Goal: Task Accomplishment & Management: Manage account settings

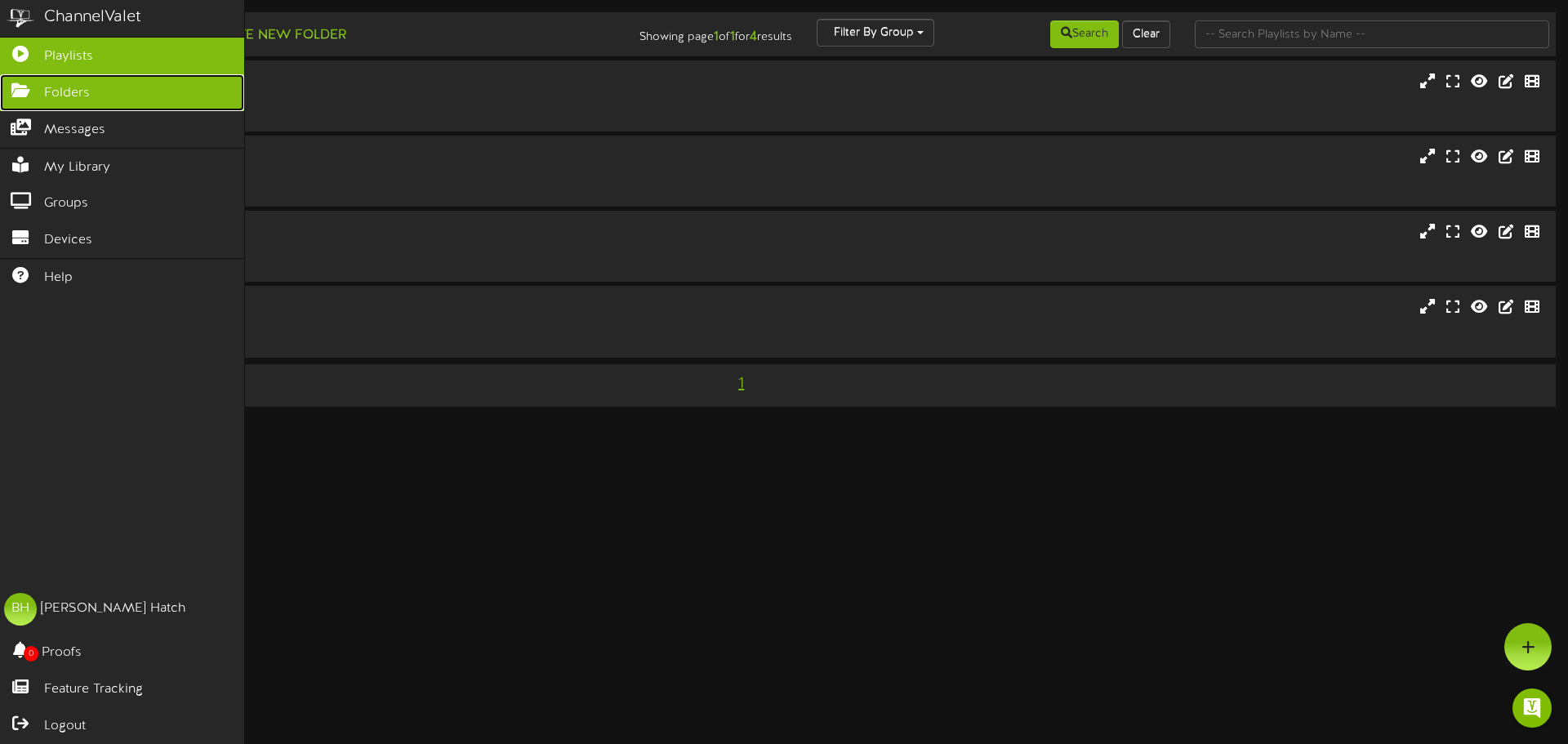
drag, startPoint x: 29, startPoint y: 89, endPoint x: 26, endPoint y: 97, distance: 8.5
click at [29, 89] on icon at bounding box center [21, 88] width 41 height 12
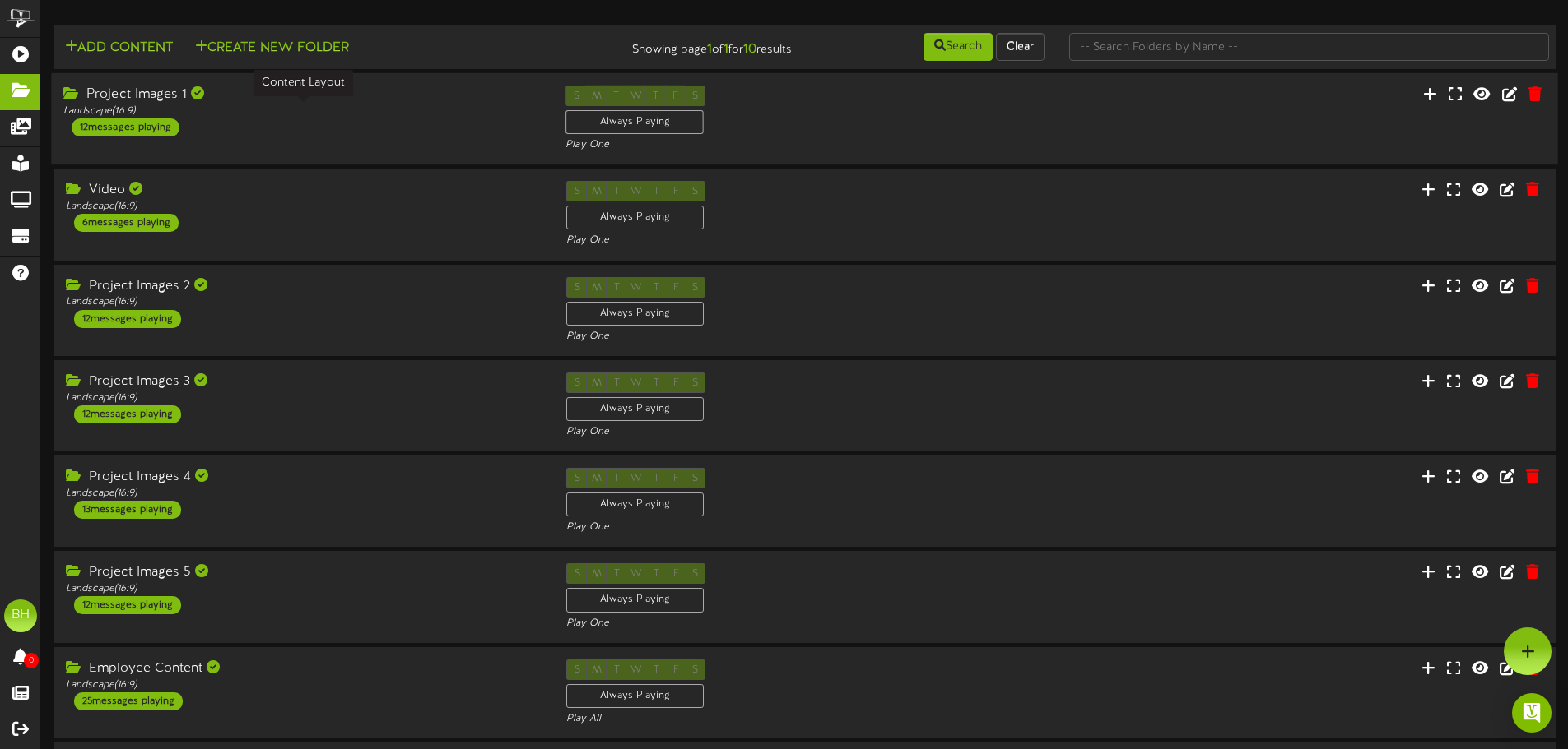
click at [261, 115] on div "Landscape ( 16:9 )" at bounding box center [302, 112] width 477 height 14
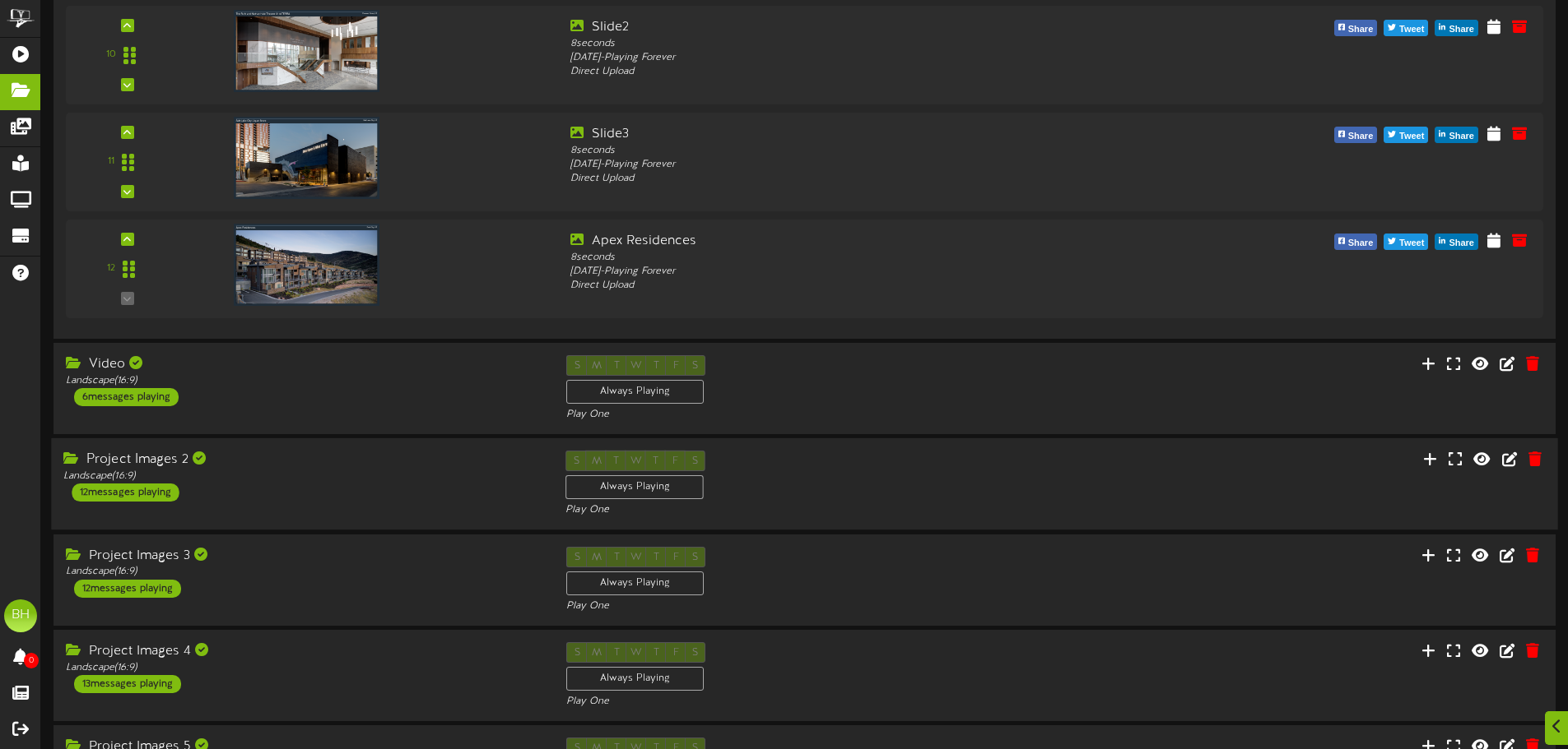
scroll to position [1234, 0]
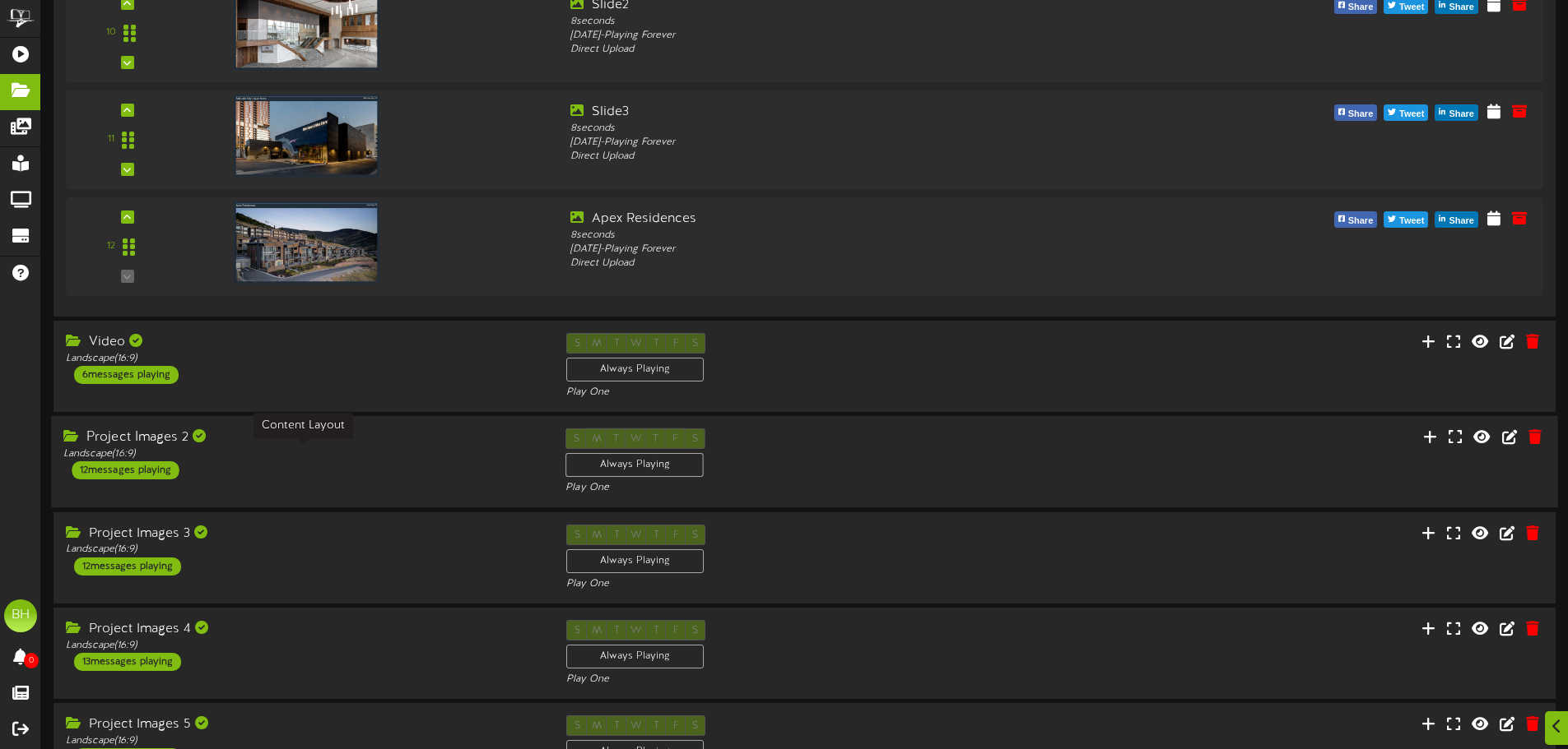
click at [359, 457] on div "Landscape ( 16:9 )" at bounding box center [302, 454] width 477 height 14
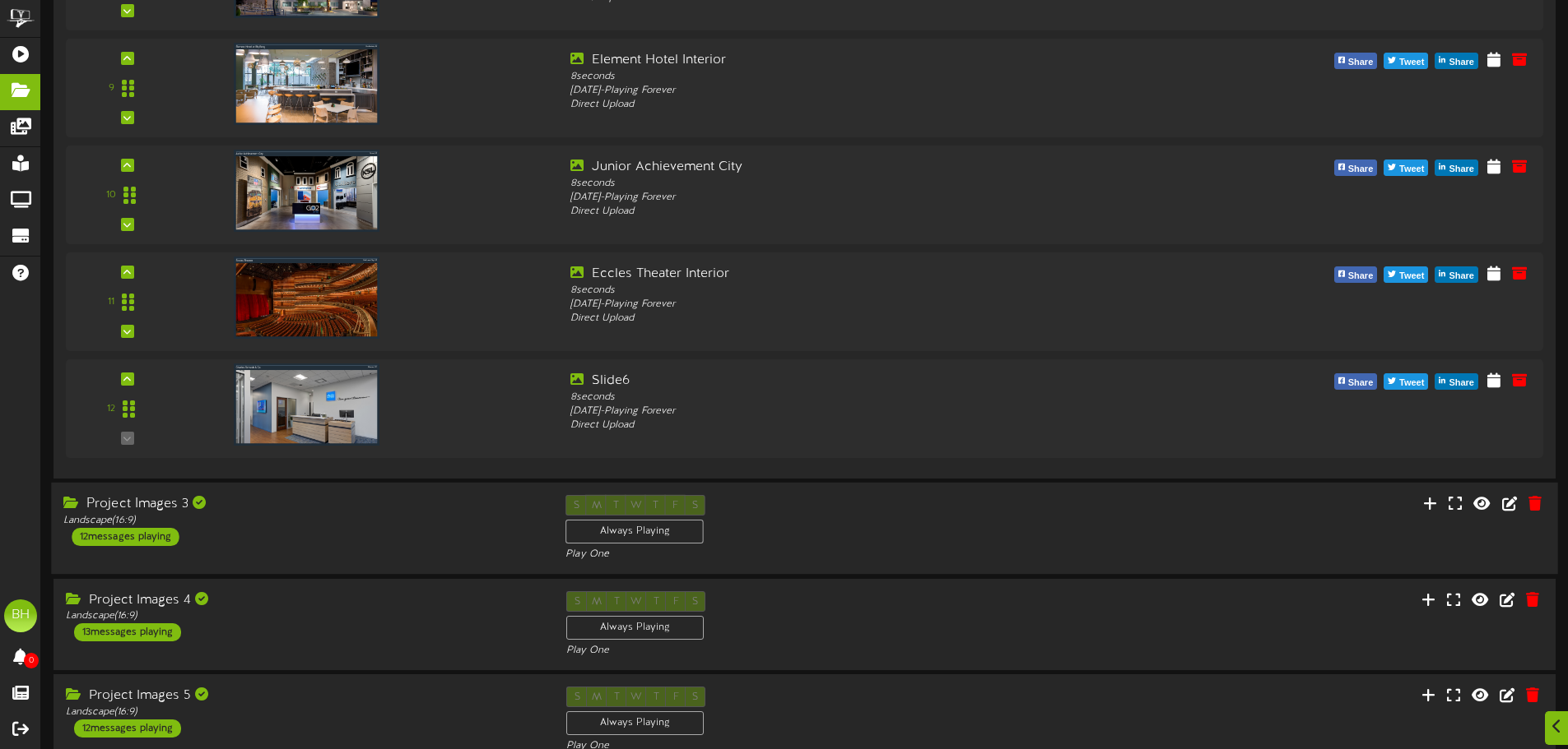
scroll to position [2797, 0]
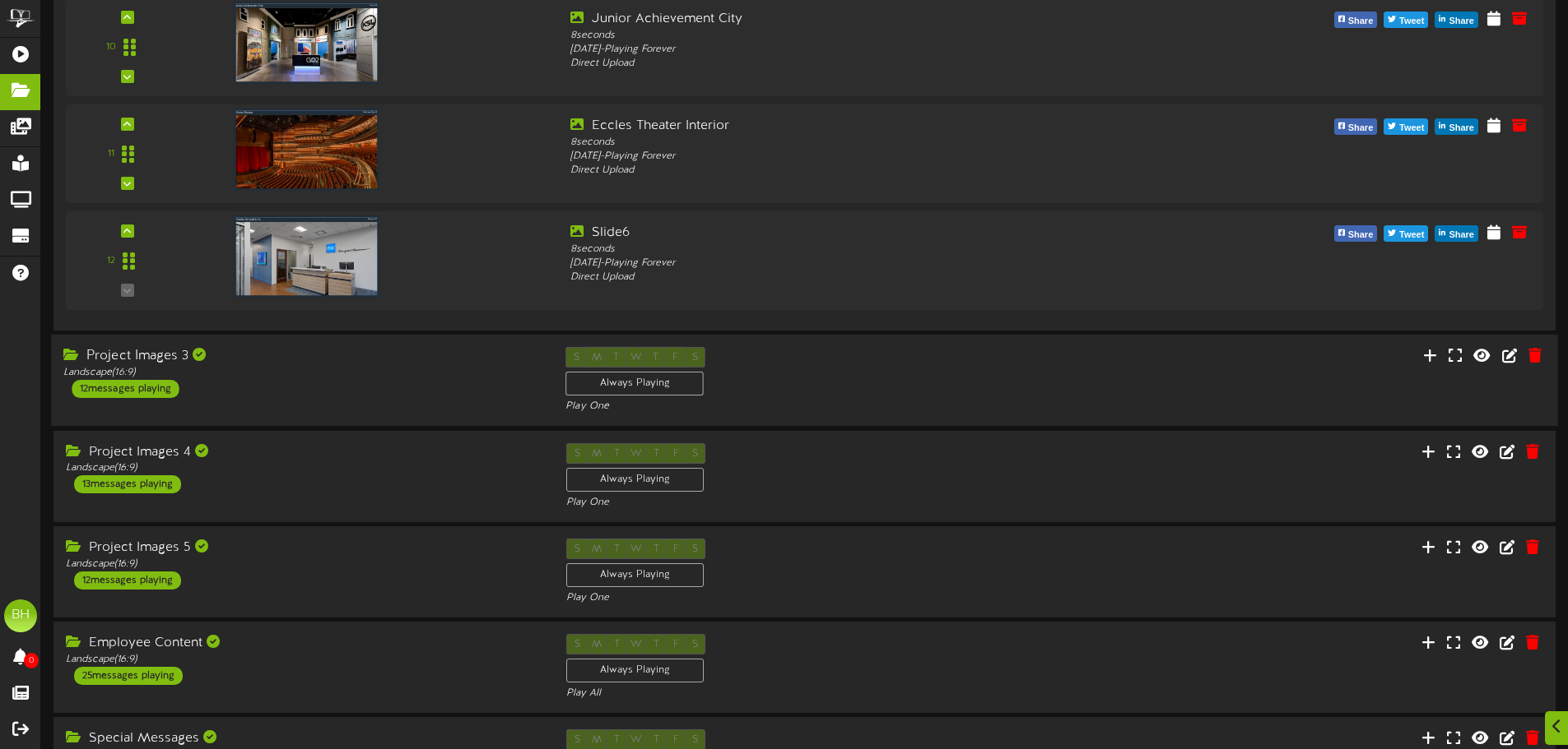
click at [388, 382] on div "Project Images 3 Landscape ( 16:9 ) 12 messages playing" at bounding box center [302, 373] width 502 height 51
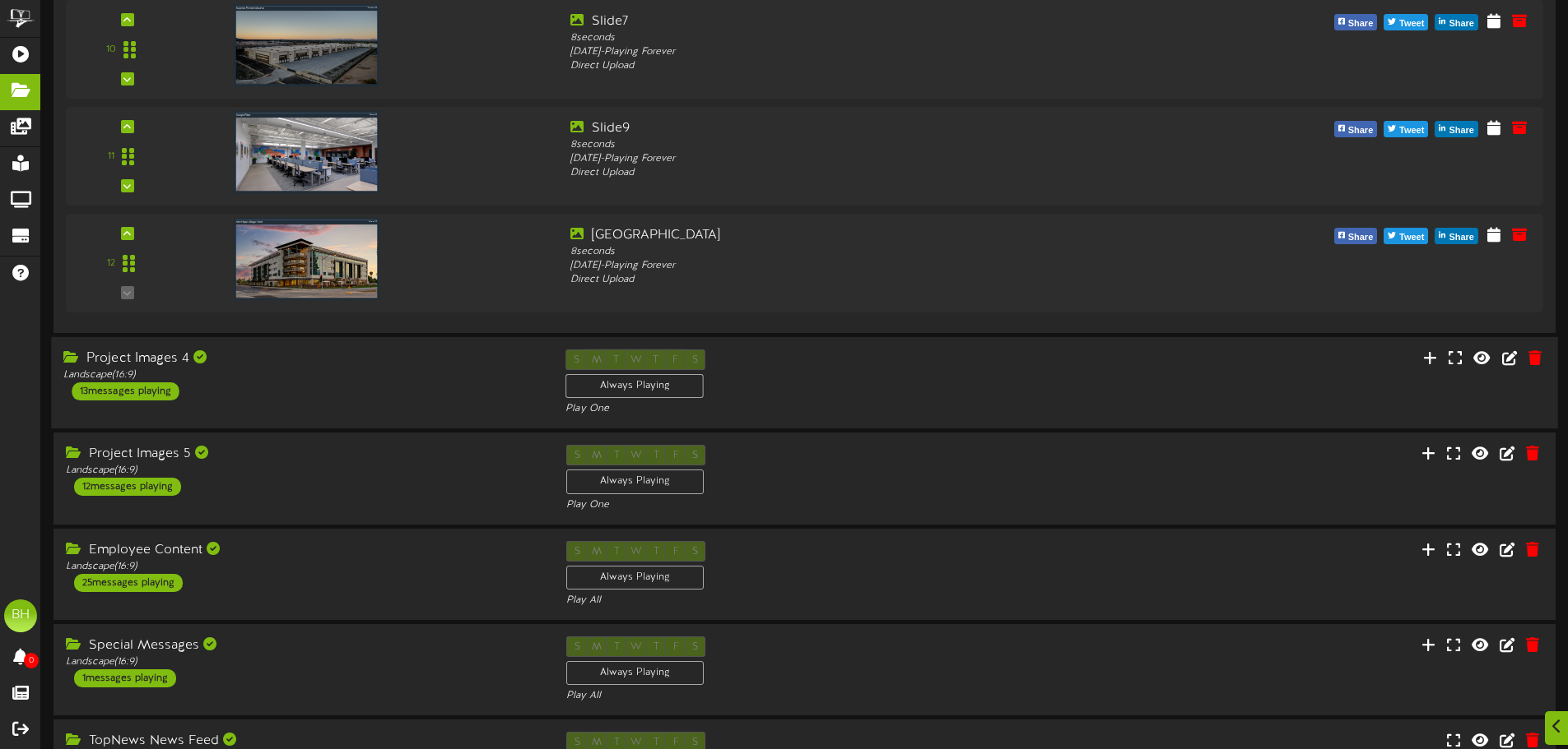
scroll to position [4277, 0]
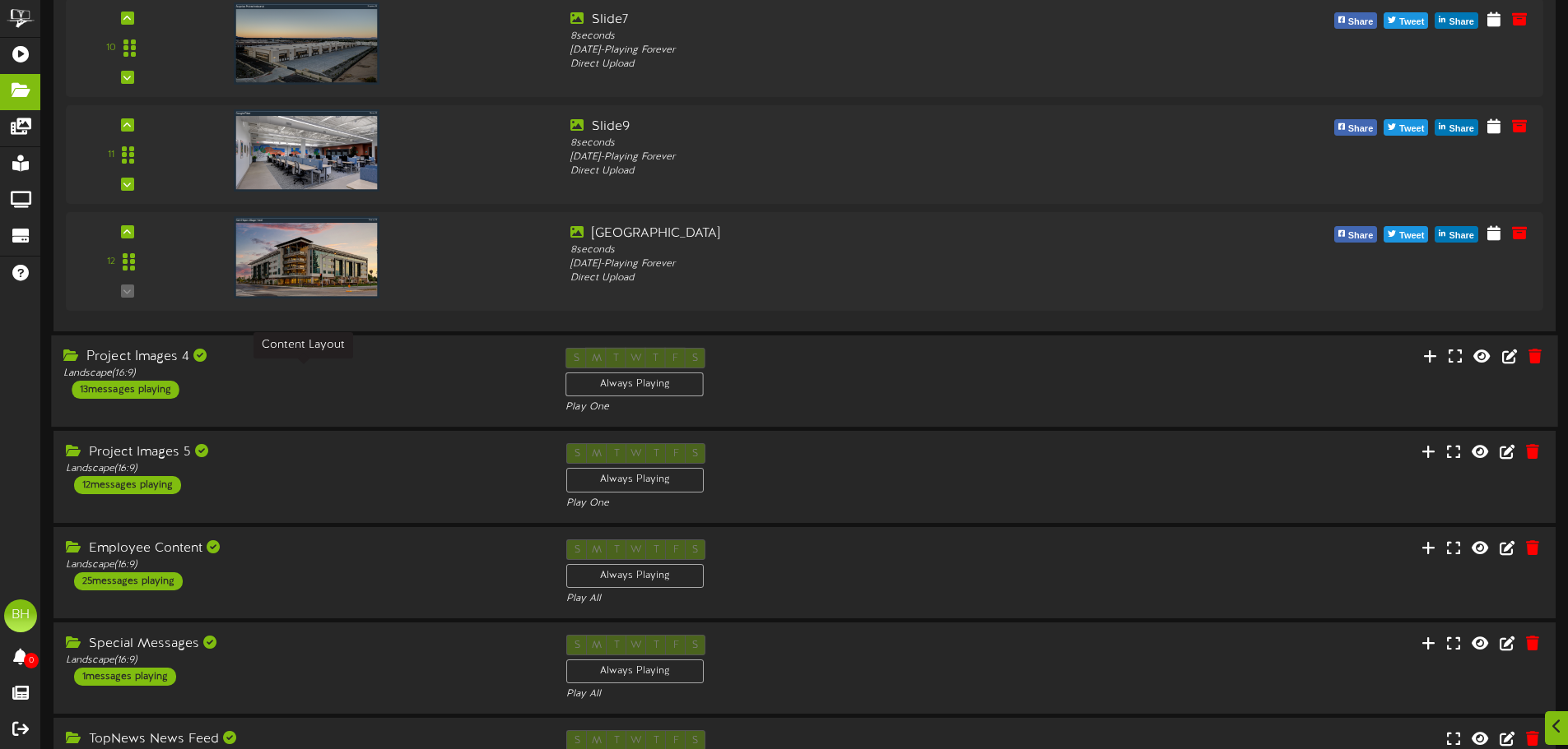
click at [402, 375] on div "Landscape ( 16:9 )" at bounding box center [302, 374] width 477 height 14
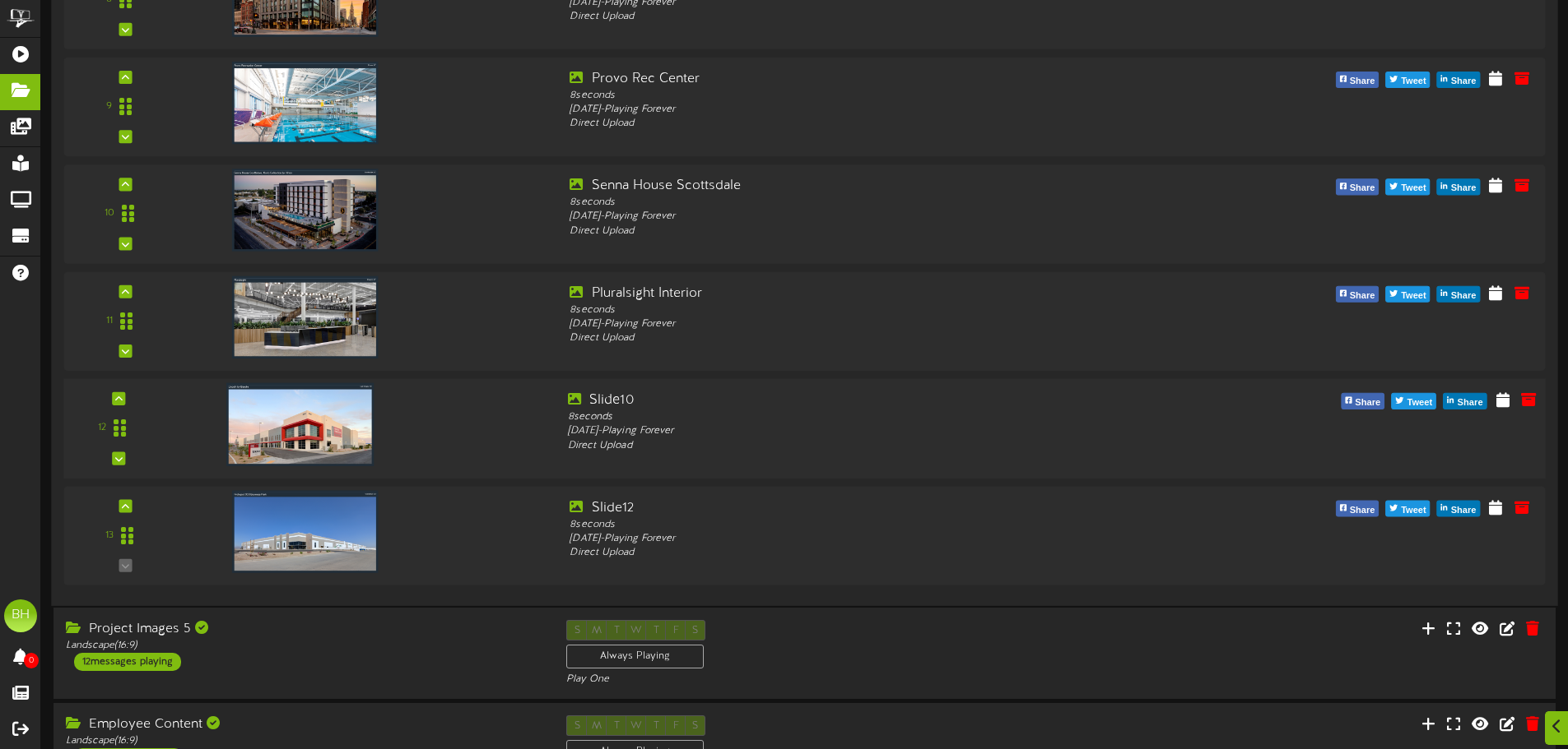
scroll to position [5841, 0]
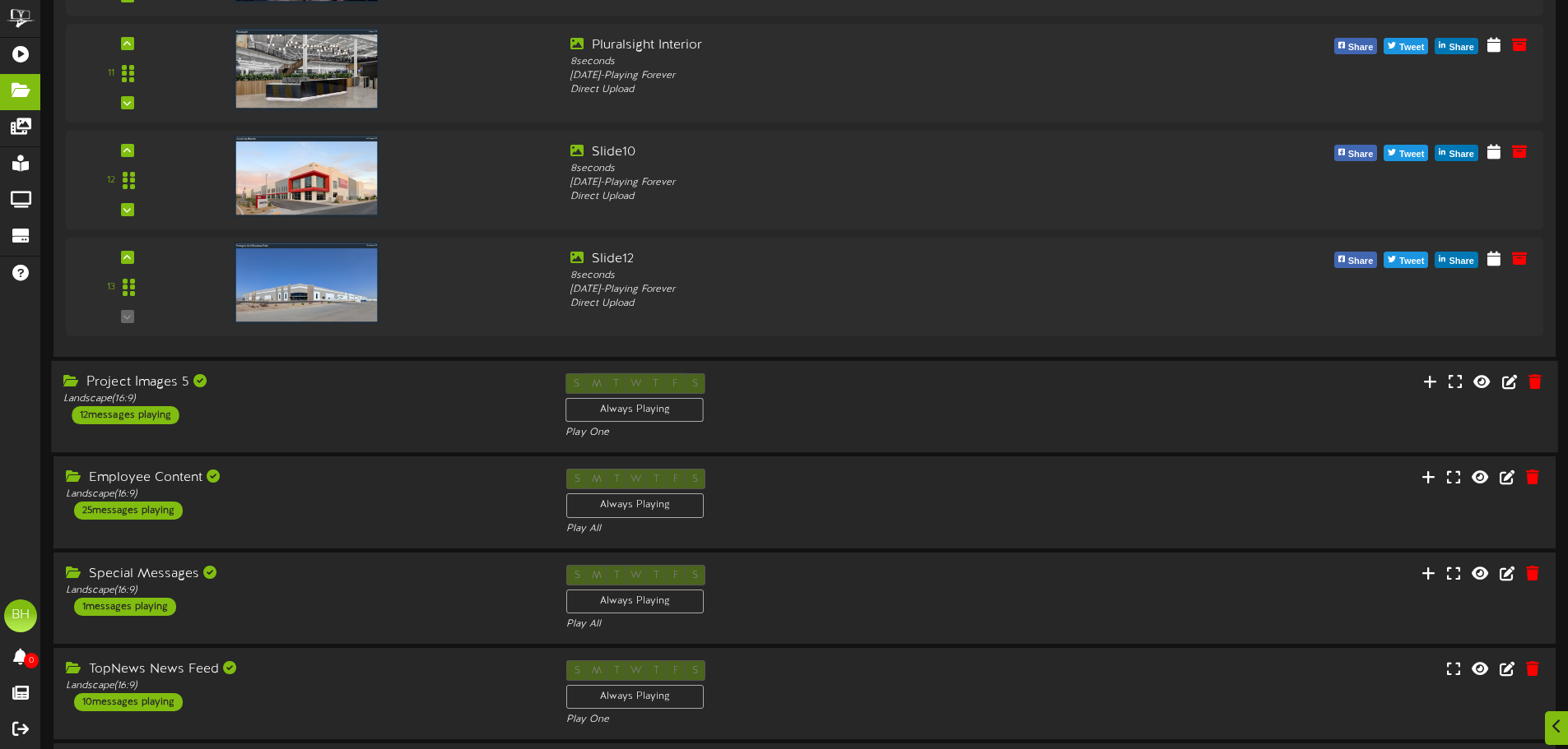
click at [409, 411] on div "Project Images 5 Landscape ( 16:9 ) 12 messages playing" at bounding box center [302, 399] width 502 height 51
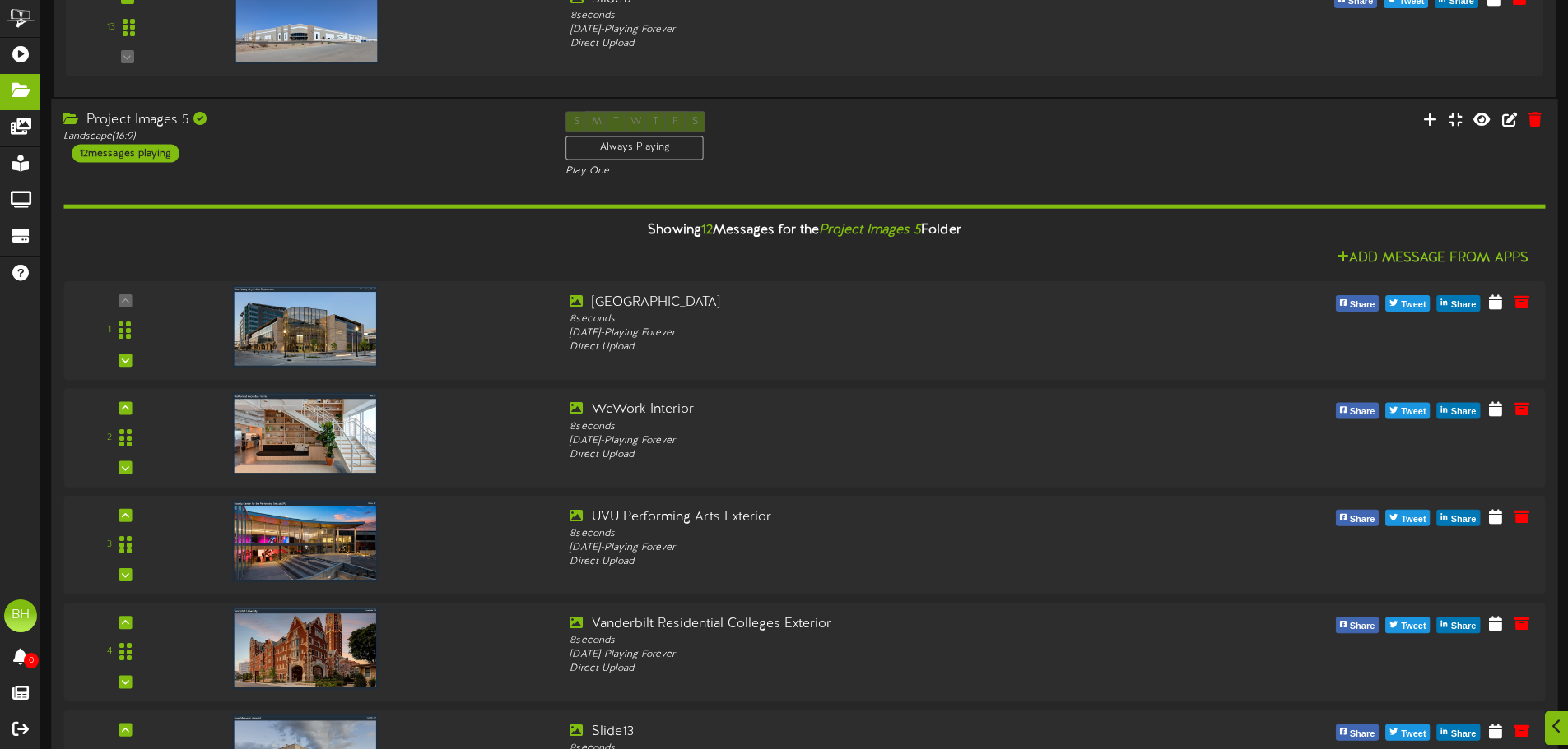
scroll to position [6169, 0]
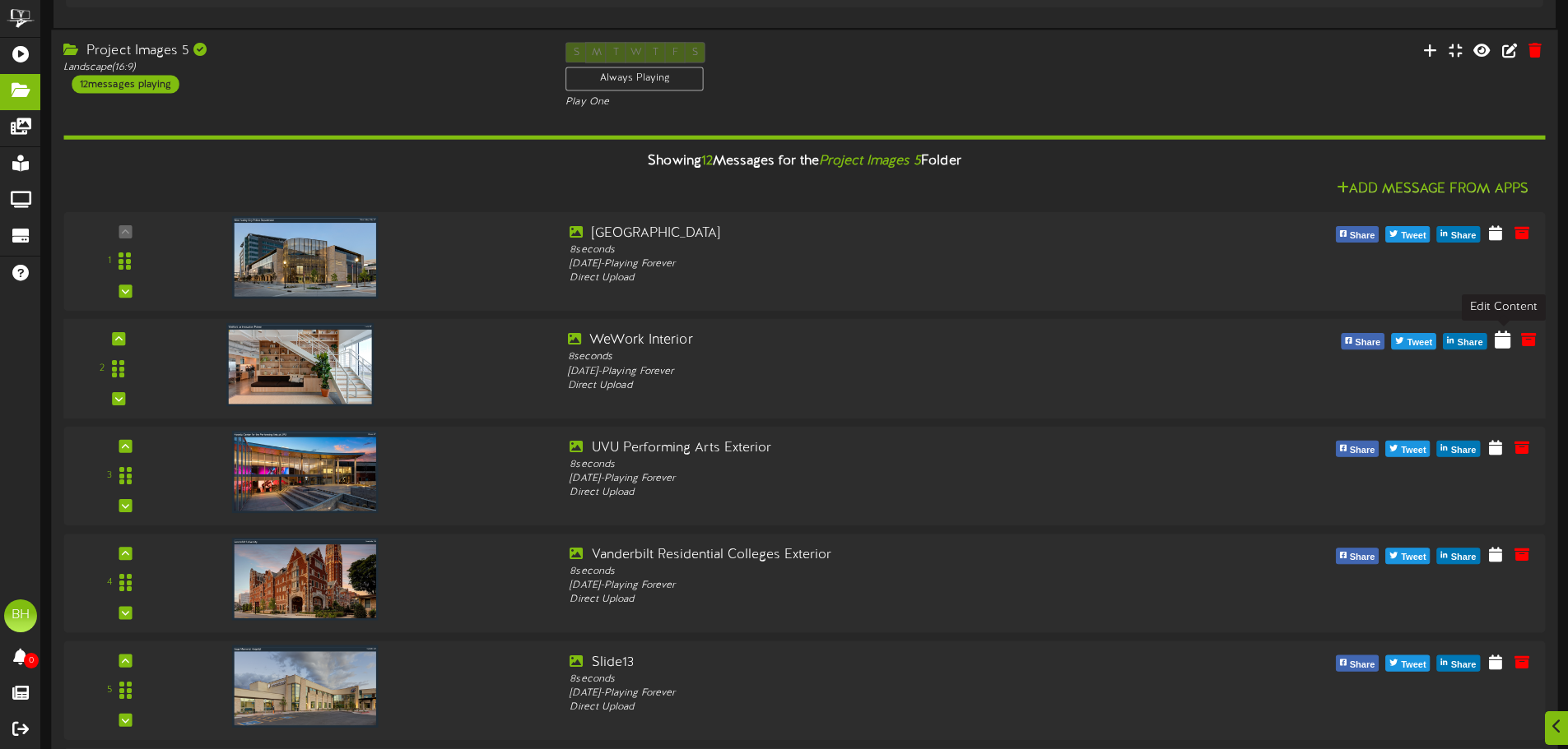
click at [1502, 335] on icon at bounding box center [1503, 339] width 16 height 18
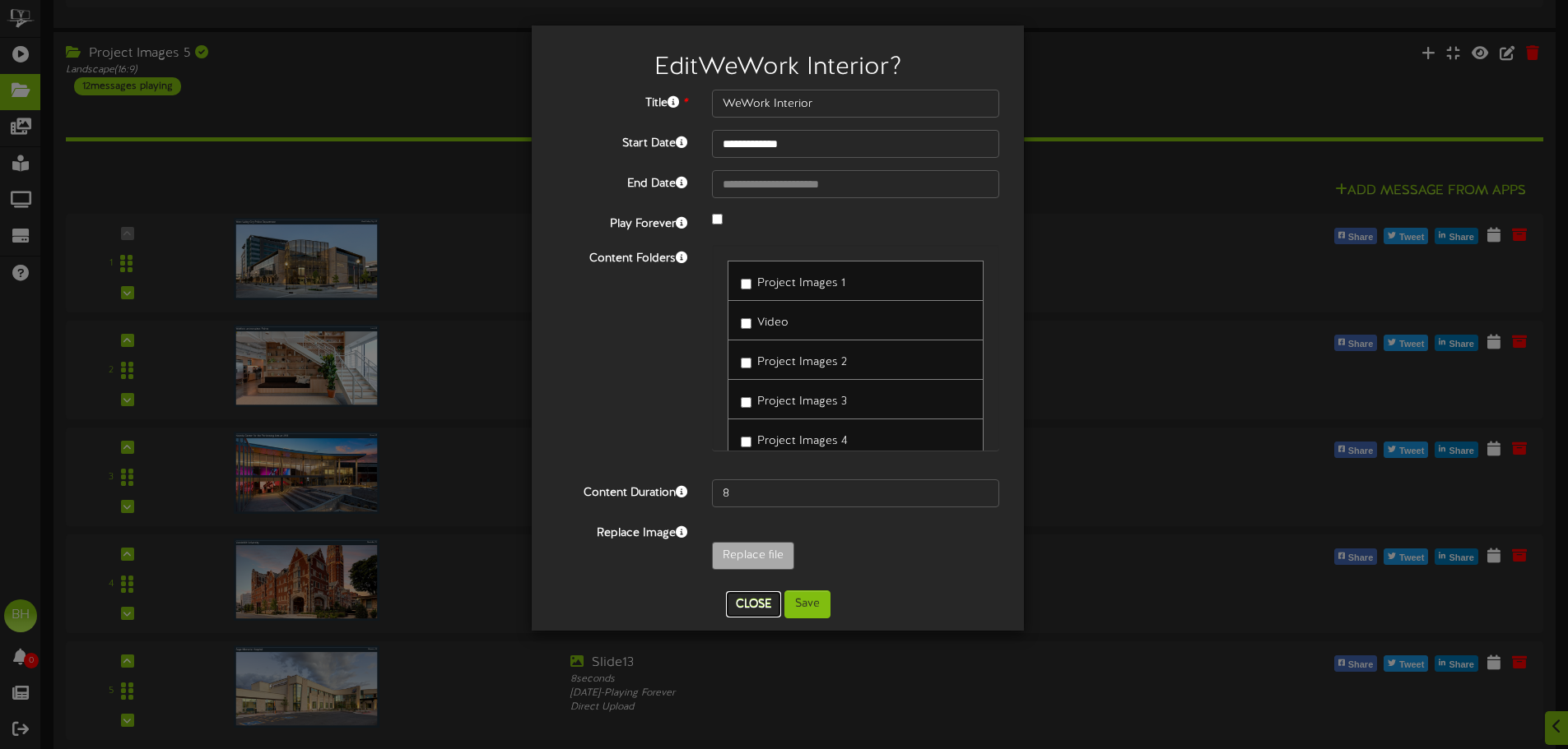
click at [753, 600] on button "Close" at bounding box center [753, 605] width 55 height 27
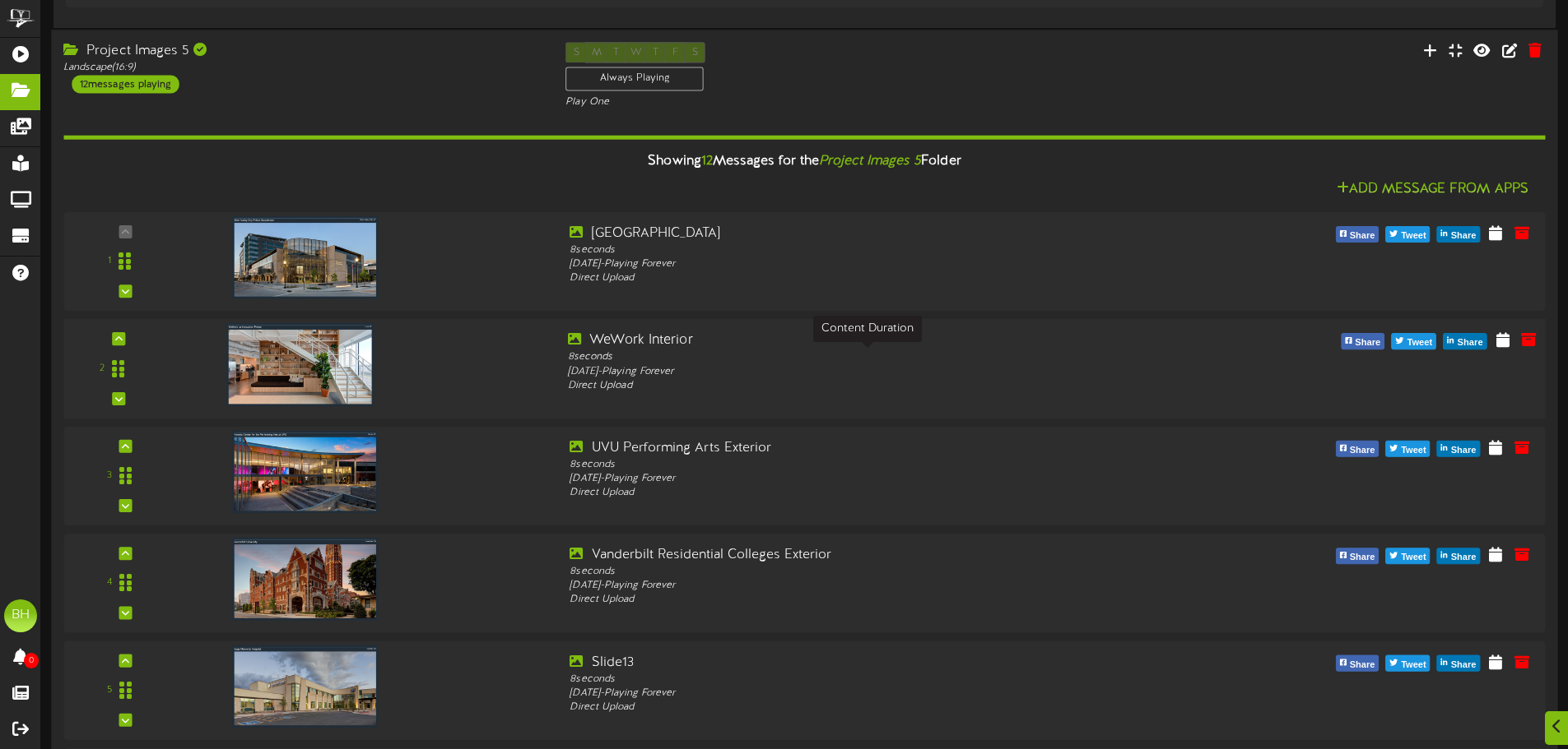
click at [736, 350] on div "8 seconds" at bounding box center [867, 357] width 598 height 14
click at [1503, 341] on icon at bounding box center [1503, 339] width 16 height 18
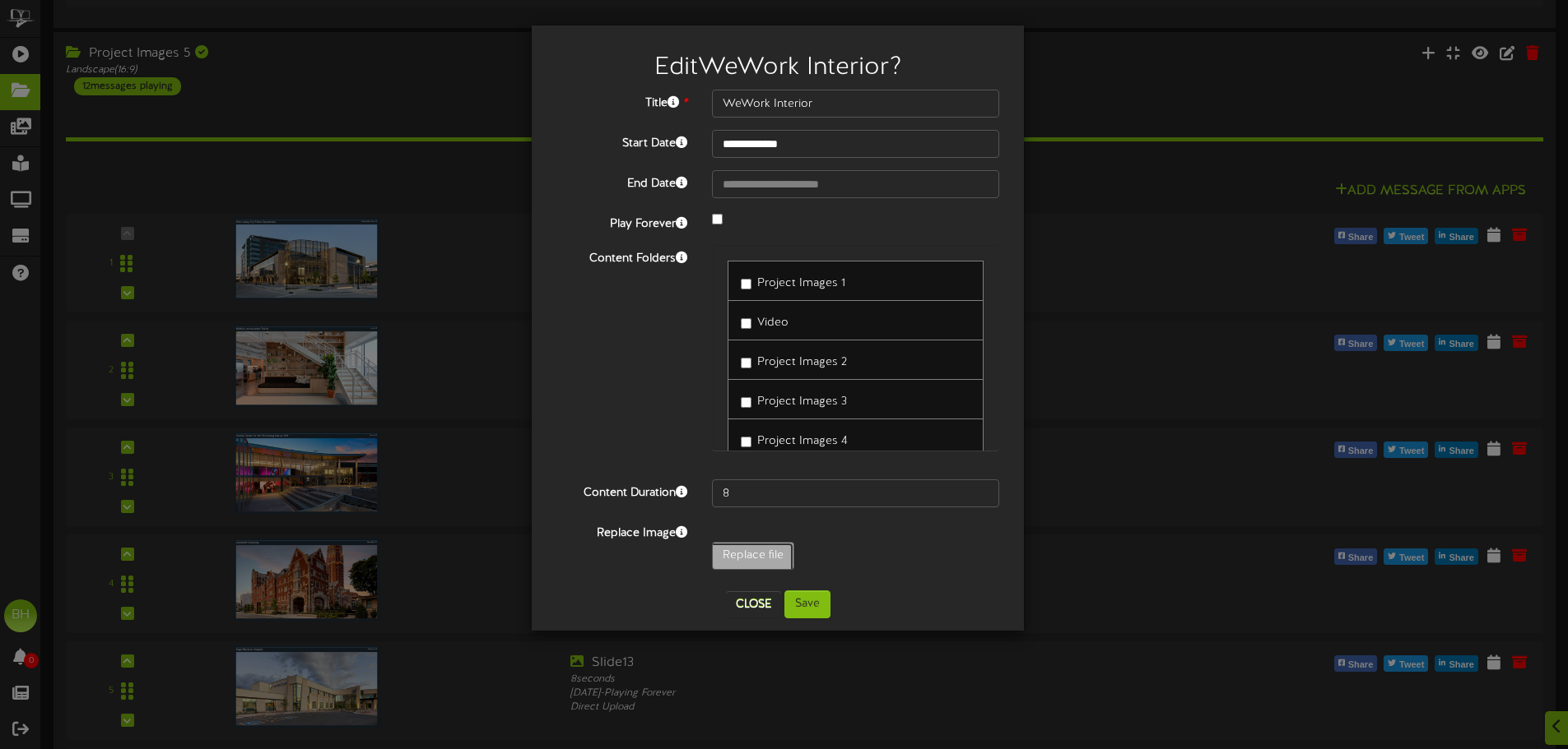
type input "**********"
type input "WeWorkInterior"
click at [805, 607] on button "Save" at bounding box center [807, 605] width 47 height 28
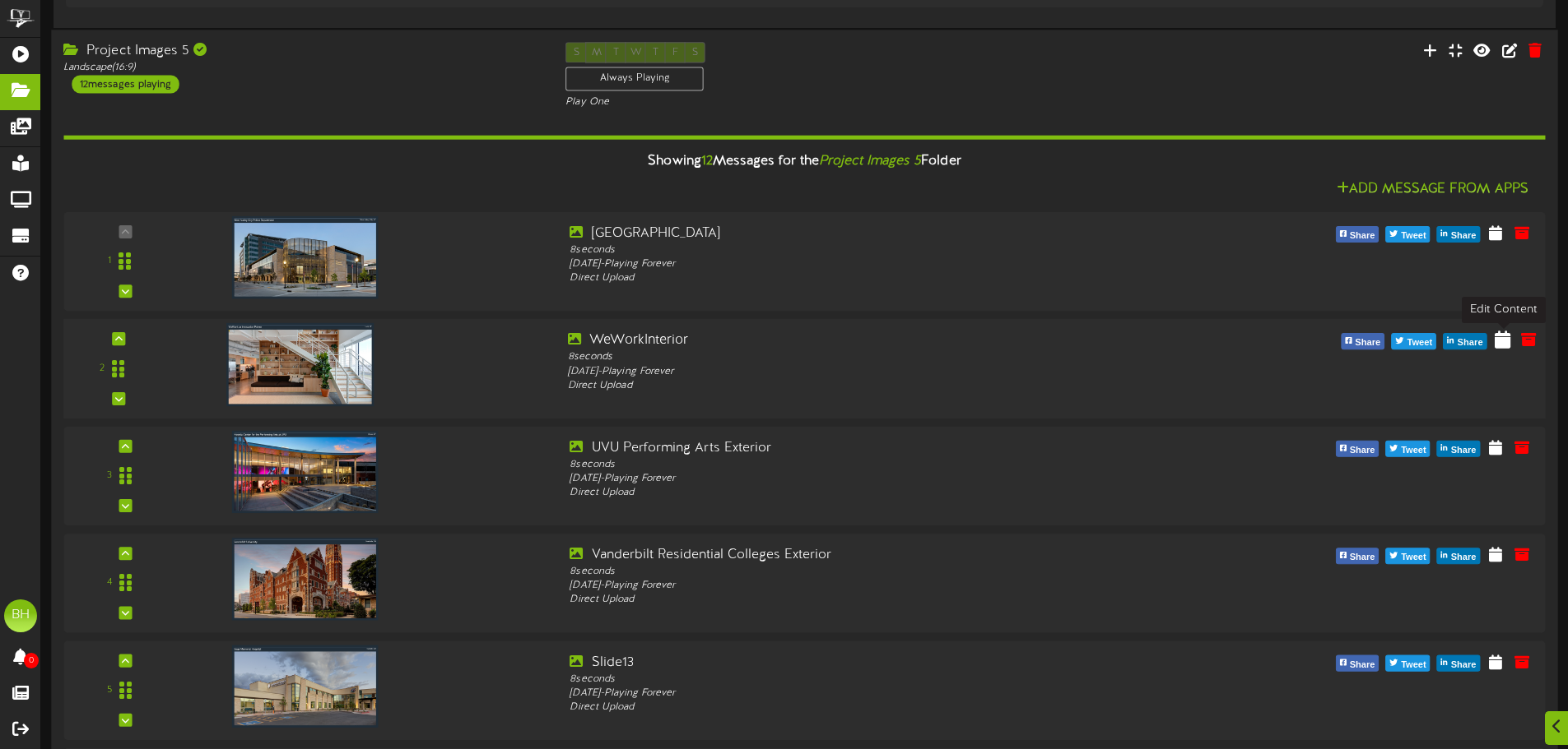
click at [1506, 346] on icon at bounding box center [1503, 339] width 16 height 18
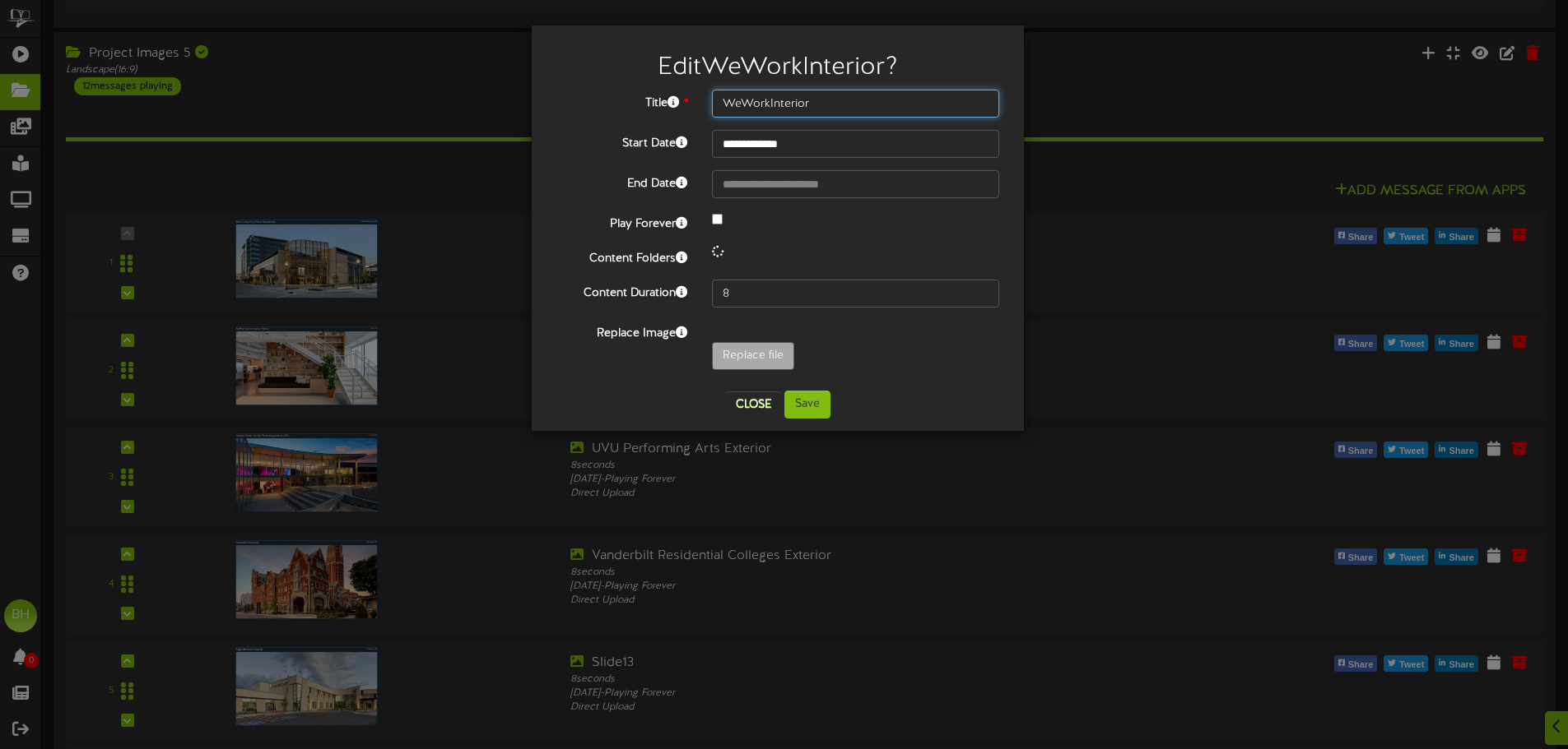
click at [770, 103] on input "WeWorkInterior" at bounding box center [855, 104] width 287 height 28
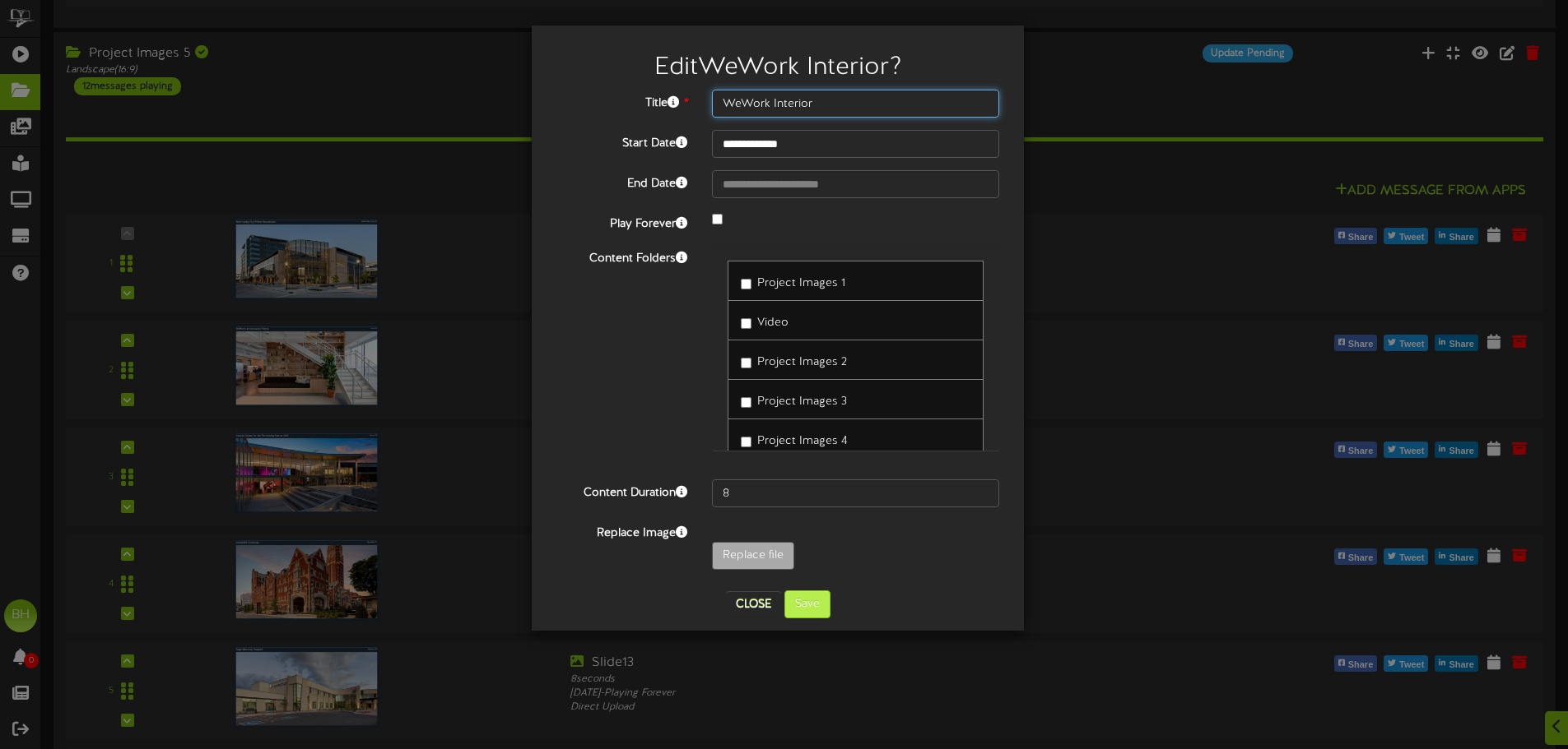
type input "WeWork Interior"
click at [808, 611] on button "Save" at bounding box center [807, 605] width 47 height 28
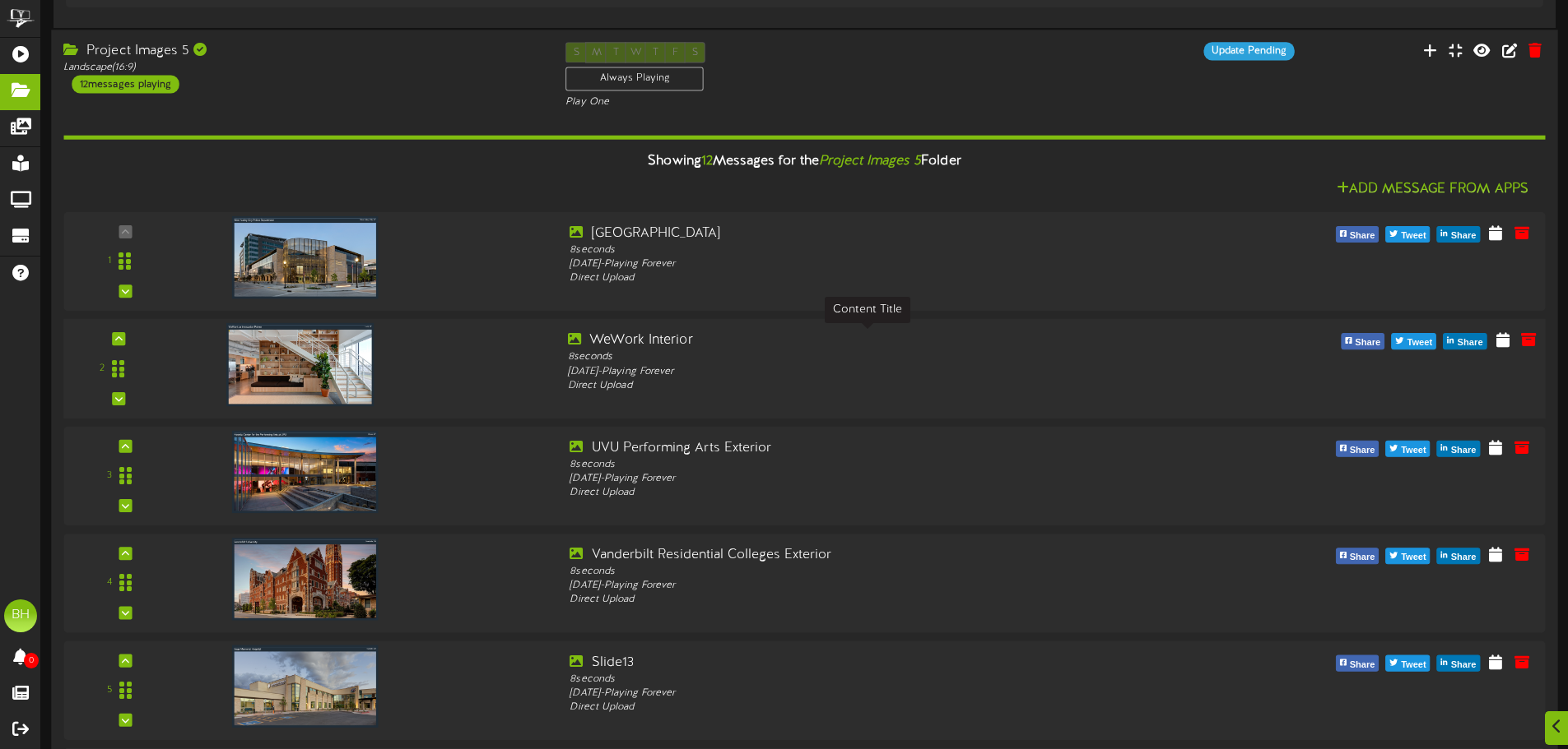
click at [777, 341] on div "WeWork Interior" at bounding box center [867, 340] width 598 height 19
click at [896, 91] on div "S M T W T F S Always Playing Play One" at bounding box center [804, 76] width 502 height 67
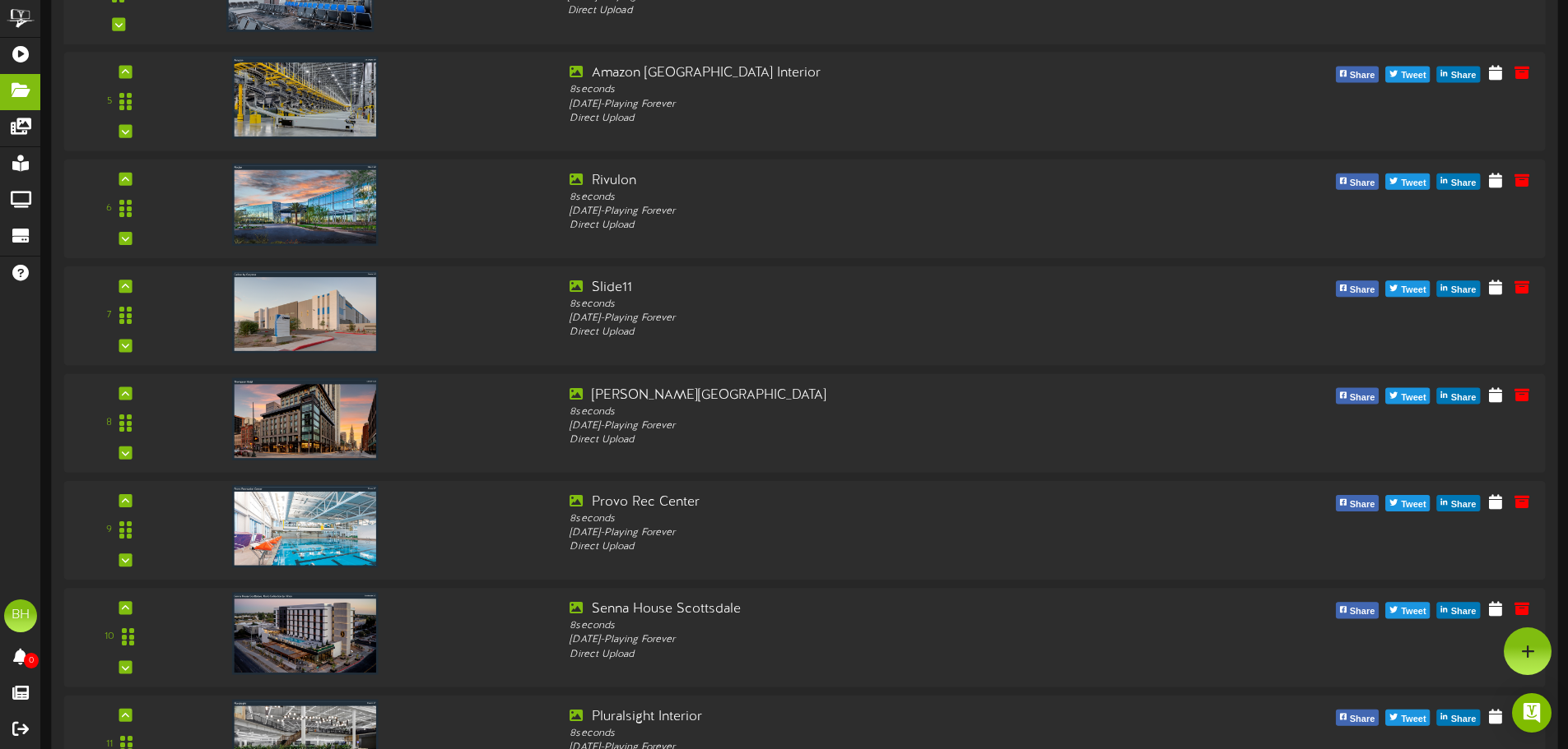
scroll to position [4594, 0]
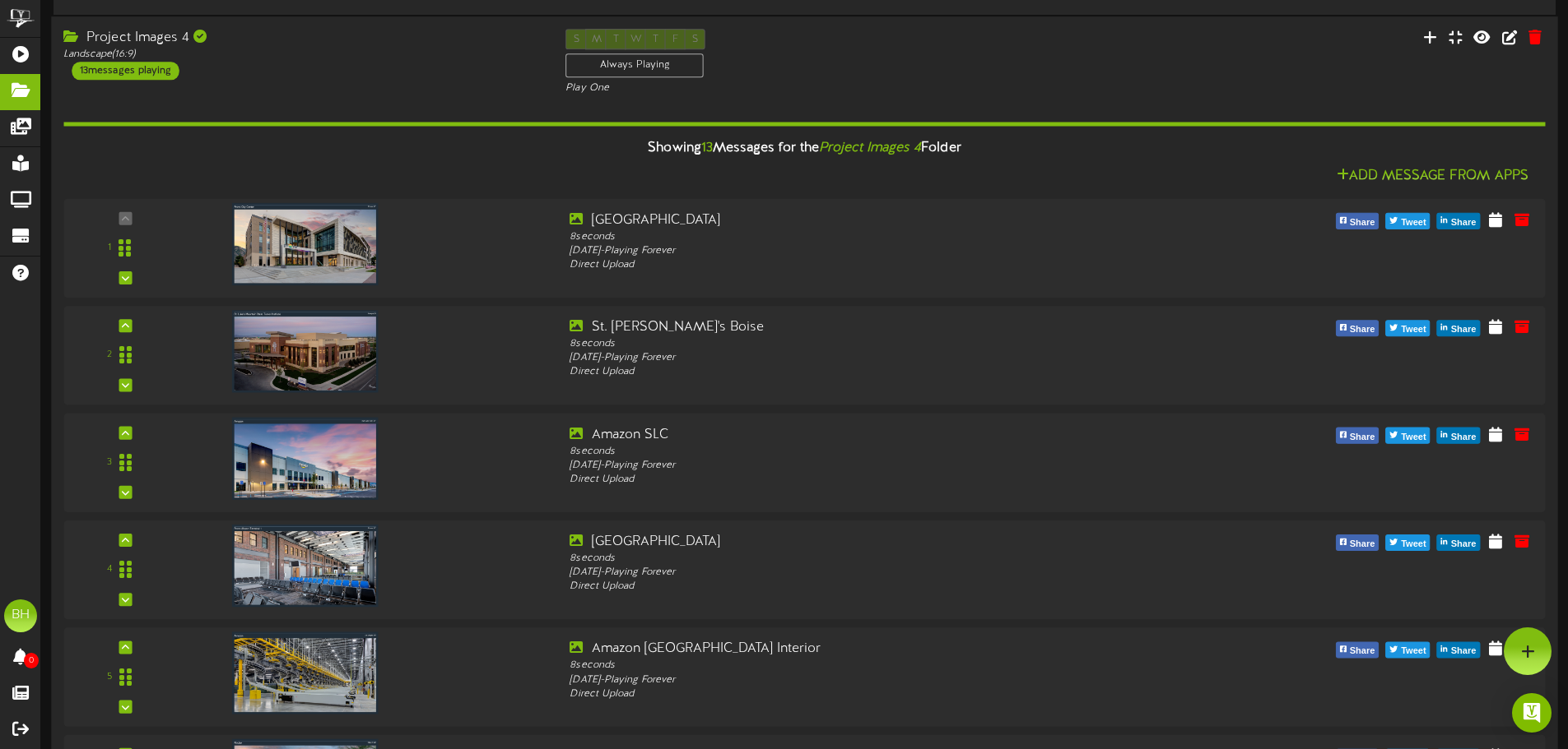
click at [1077, 68] on div "Project Images 4 Landscape ( 16:9 ) 13 messages playing S M T W T F S Always Pl…" at bounding box center [804, 62] width 1506 height 67
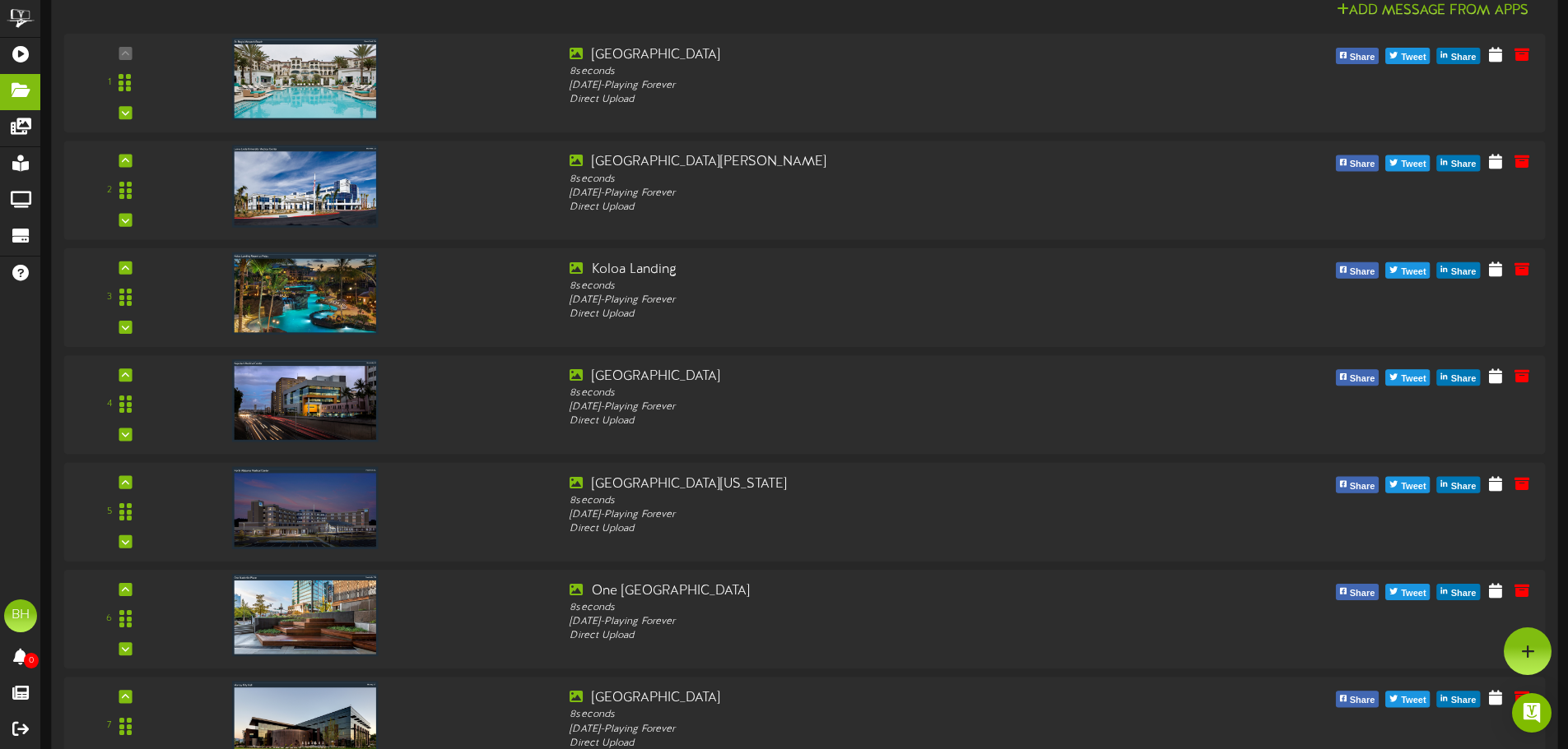
scroll to position [2784, 0]
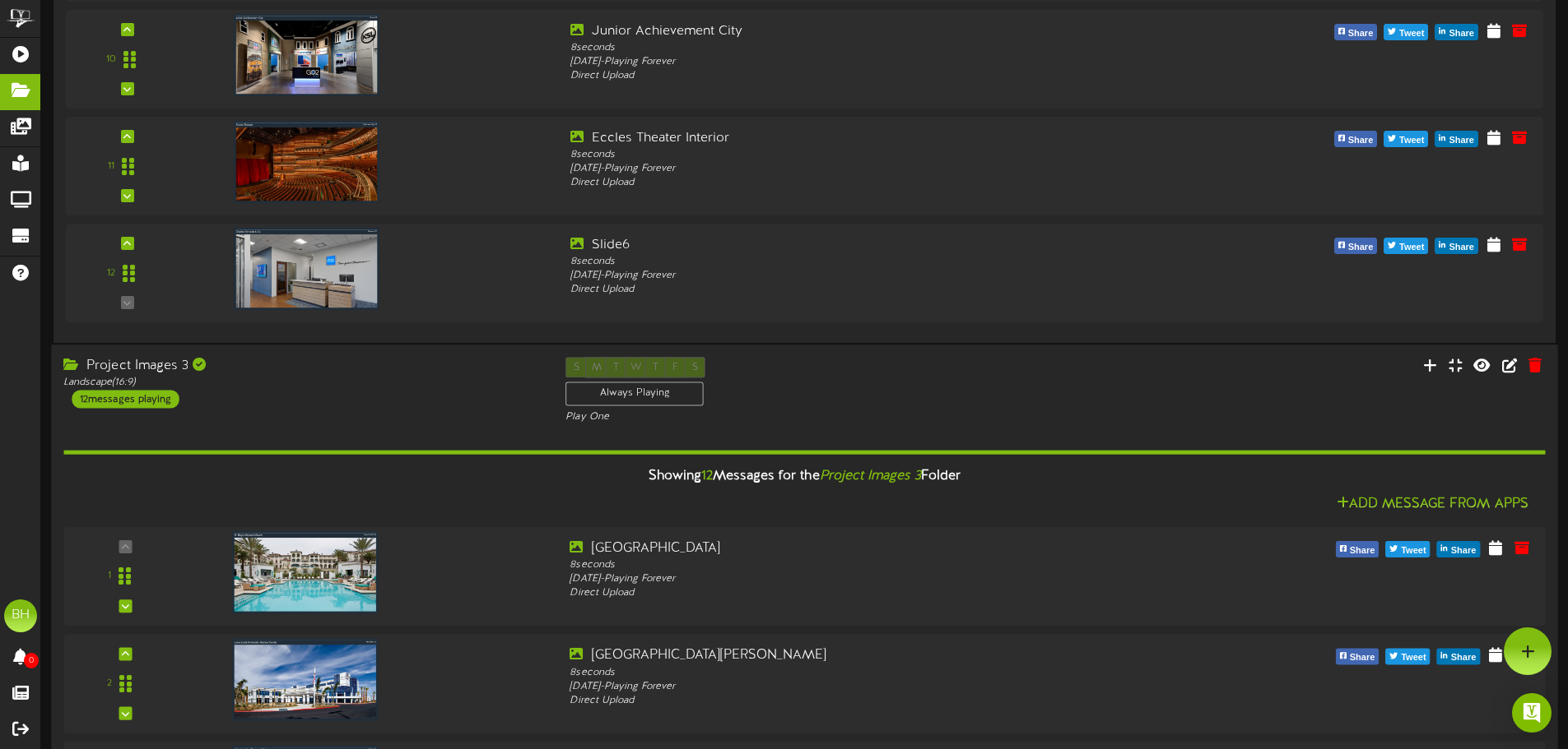
click at [887, 386] on div "S M T W T F S Always Playing Play One" at bounding box center [804, 392] width 502 height 67
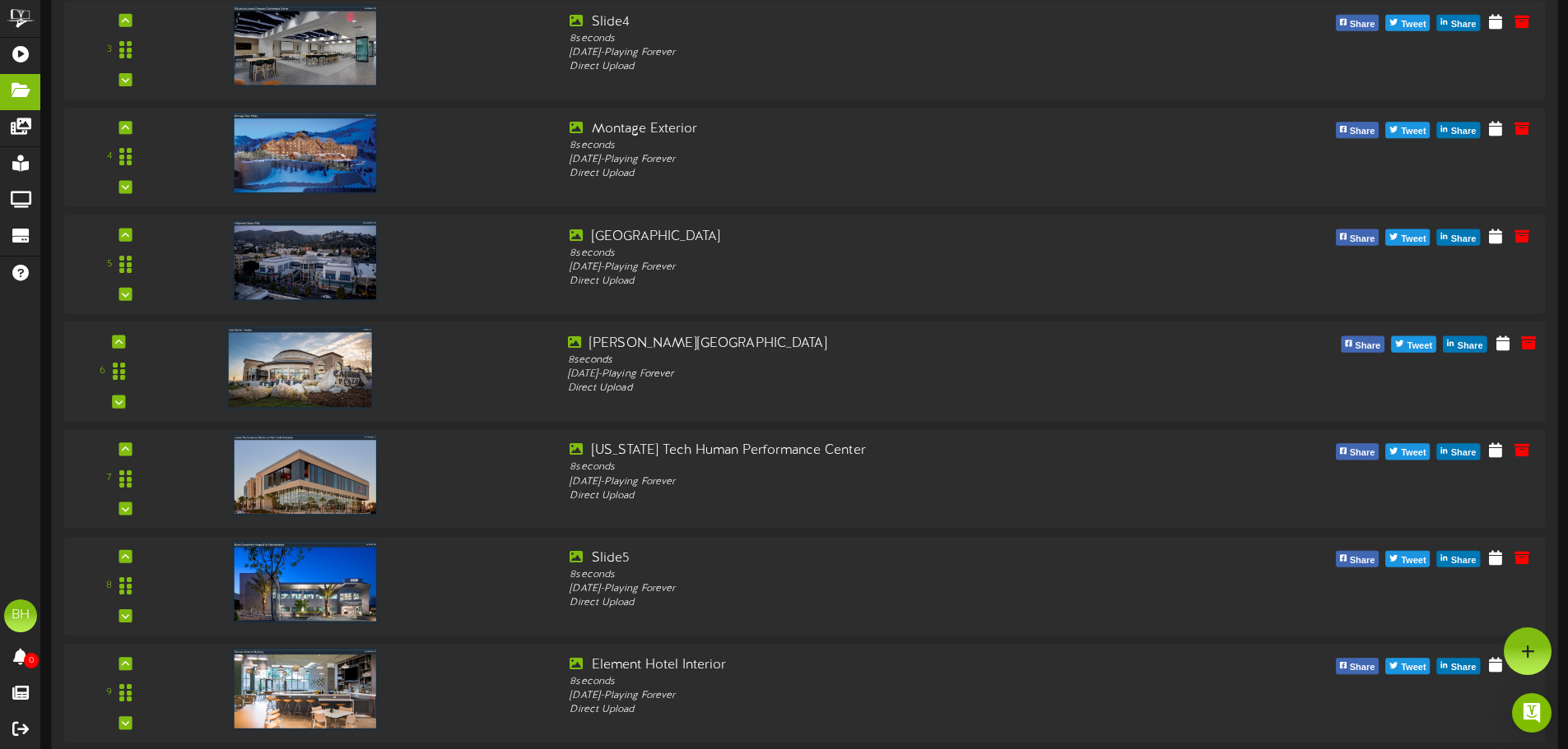
scroll to position [1386, 0]
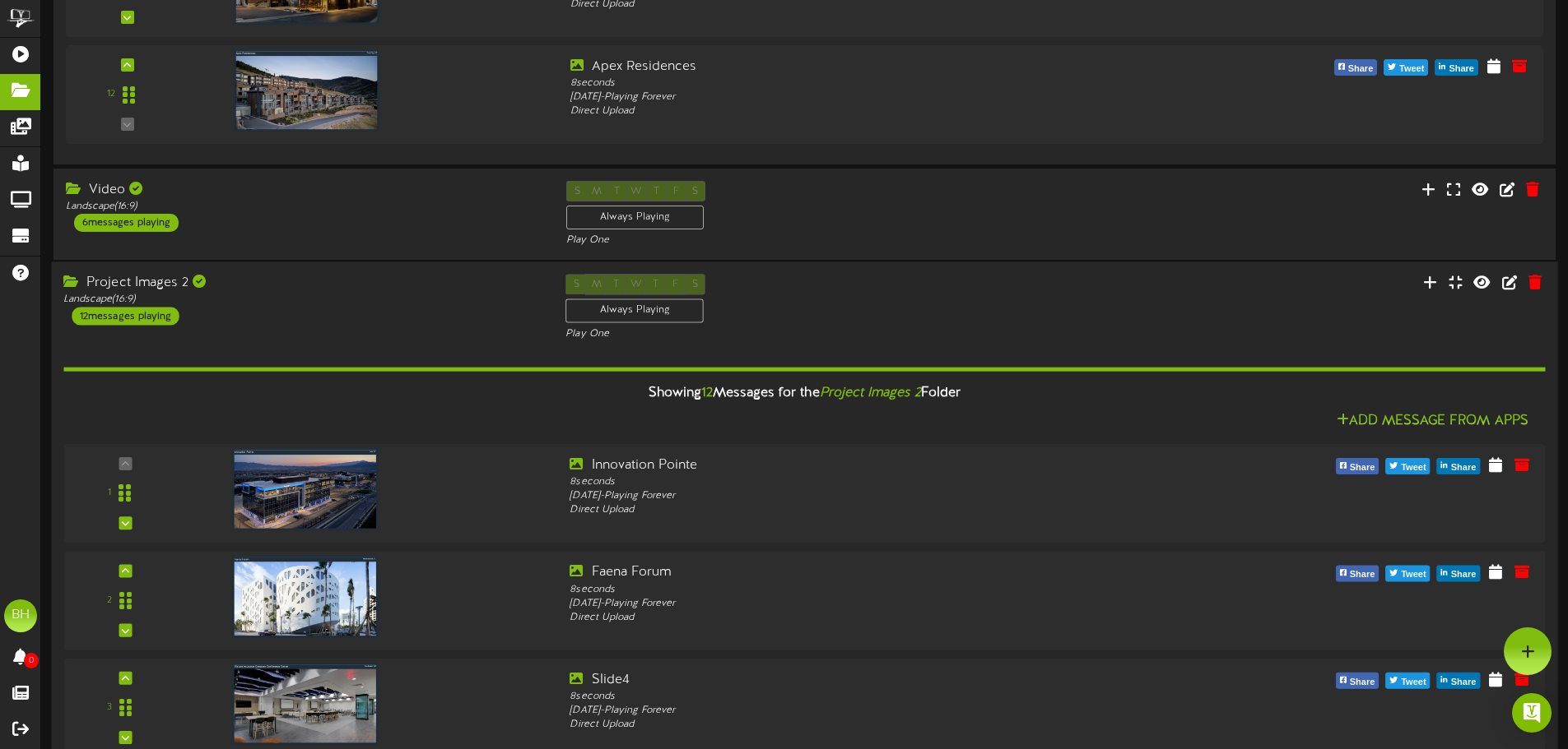
click at [961, 317] on div "S M T W T F S Always Playing Play One" at bounding box center [804, 309] width 502 height 67
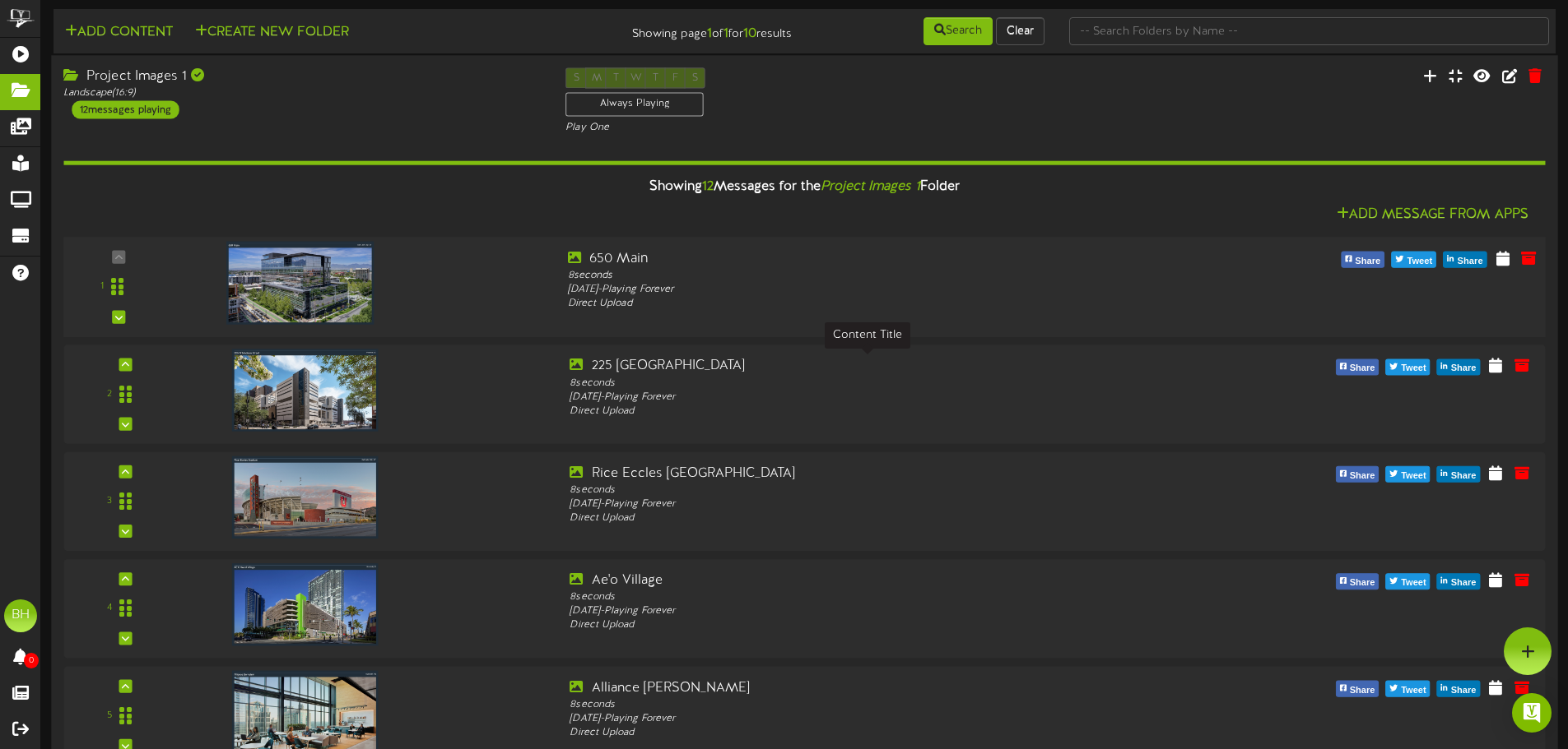
scroll to position [0, 0]
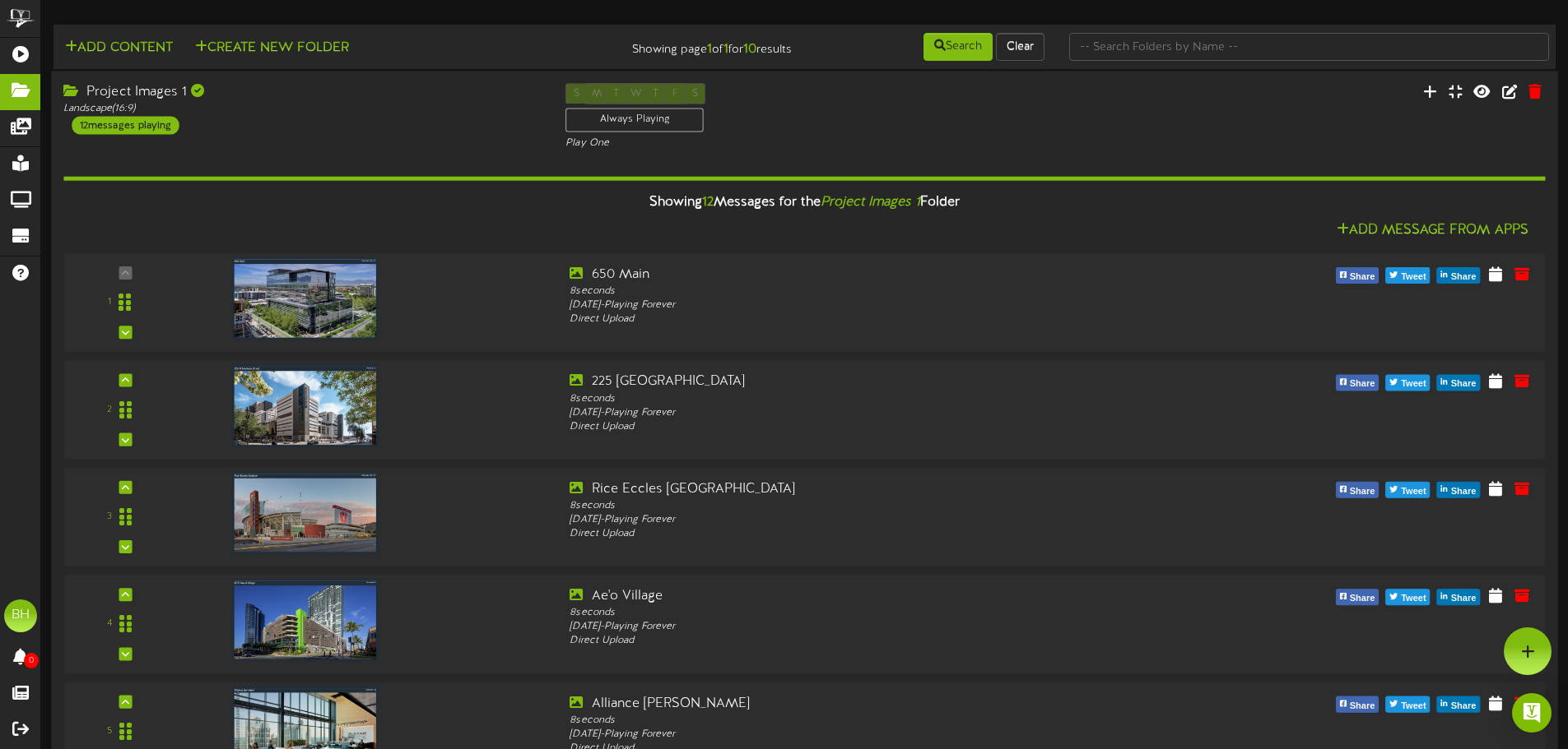
click at [1061, 102] on div "Project Images 1 Landscape ( 16:9 ) 12 messages playing S M T W T F S Always Pl…" at bounding box center [804, 117] width 1506 height 67
